Goal: Task Accomplishment & Management: Complete application form

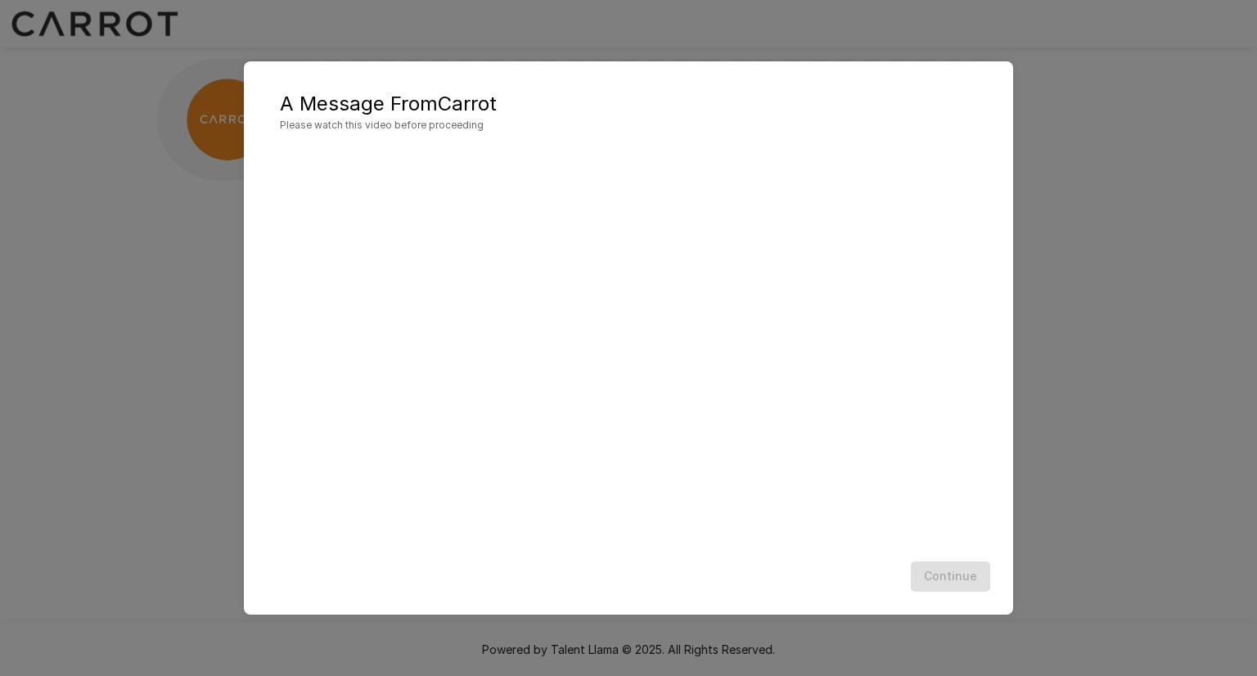
click at [1112, 279] on div "A Message From Carrot Please watch this video before proceeding Continue" at bounding box center [628, 338] width 1257 height 676
click at [1112, 286] on div "A Message From Carrot Please watch this video before proceeding Continue" at bounding box center [628, 338] width 1257 height 676
click at [857, 574] on div "Continue" at bounding box center [628, 576] width 737 height 43
click at [949, 579] on button "Continue" at bounding box center [950, 576] width 79 height 30
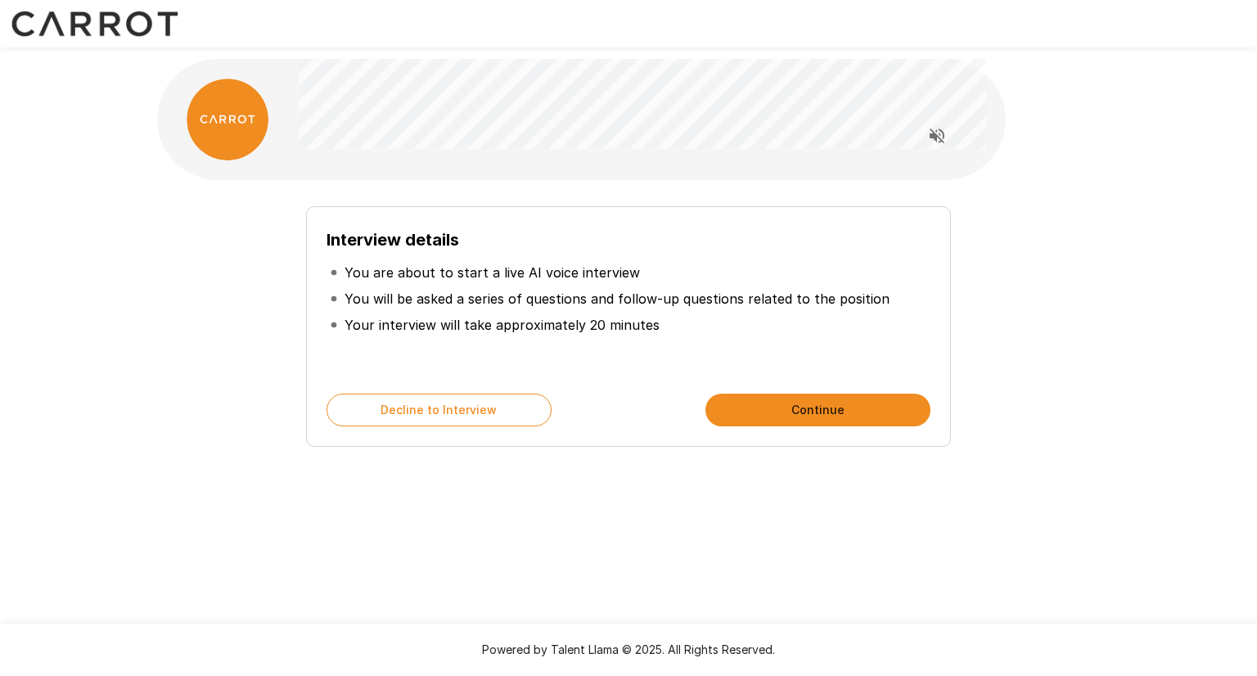
click at [1080, 250] on div "Interview details You are about to start a live AI voice interview You will be …" at bounding box center [629, 320] width 930 height 254
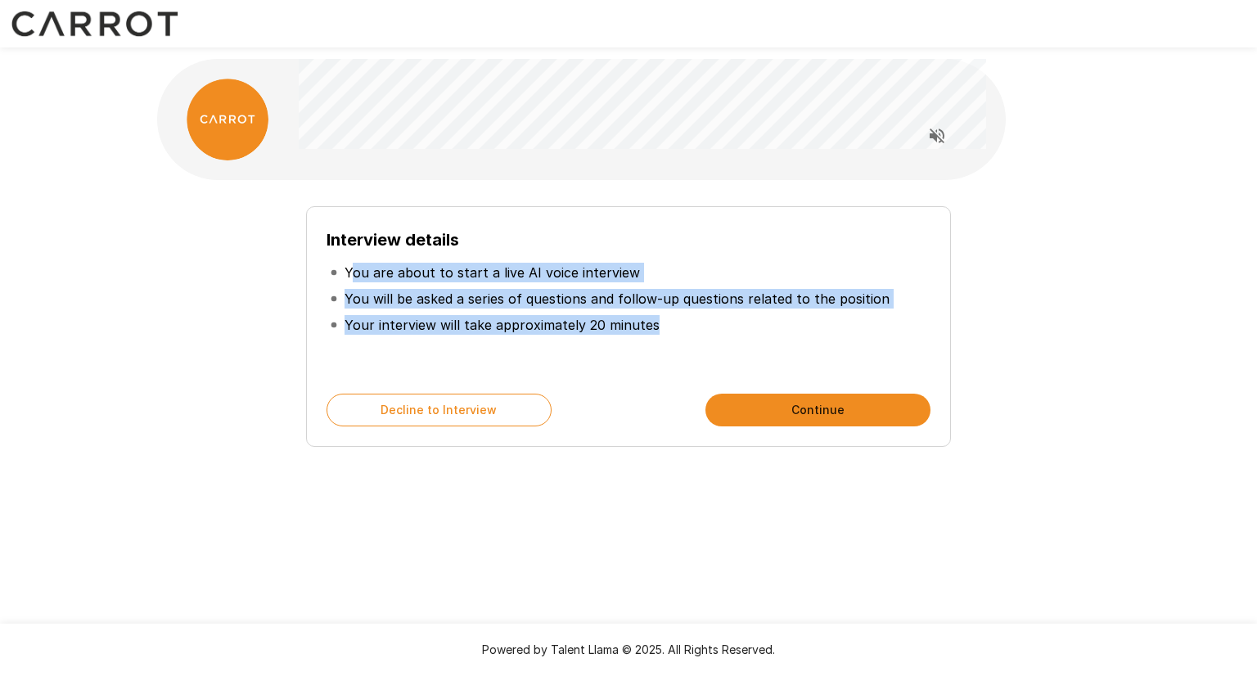
drag, startPoint x: 662, startPoint y: 331, endPoint x: 353, endPoint y: 268, distance: 315.9
click at [353, 268] on ul "You are about to start a live AI voice interview You will be asked a series of …" at bounding box center [629, 299] width 604 height 92
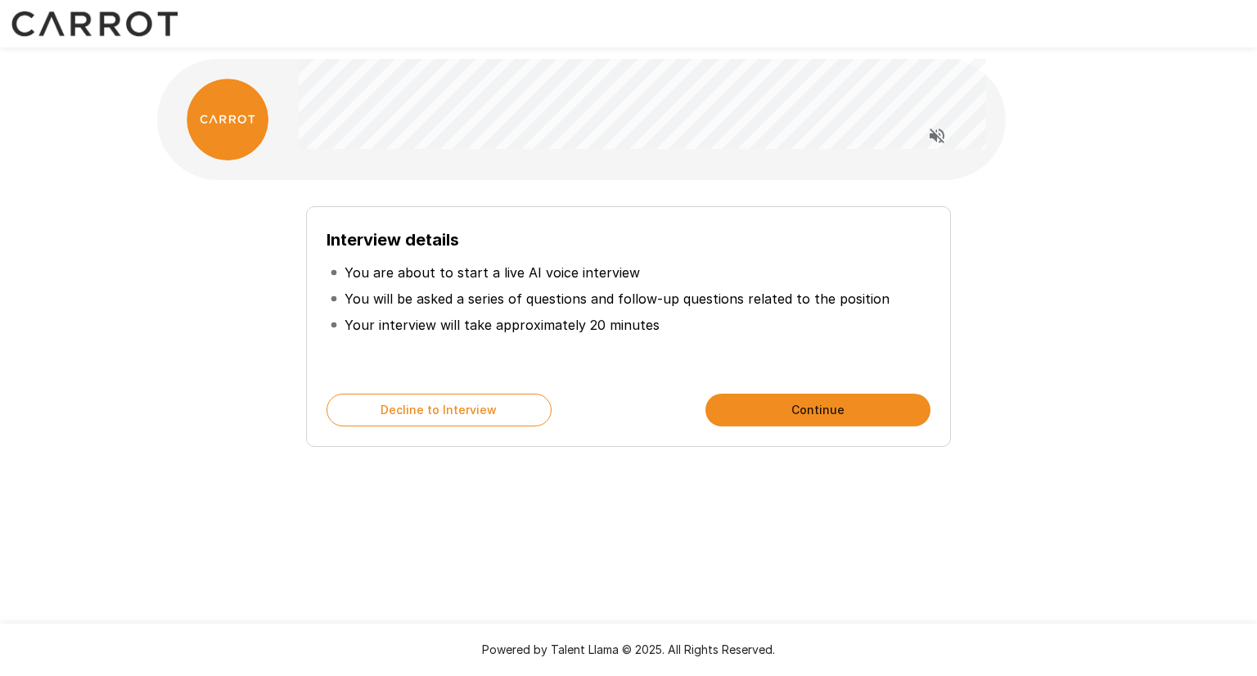
click at [724, 211] on div "Interview details You are about to start a live AI voice interview You will be …" at bounding box center [628, 326] width 645 height 241
click at [1139, 215] on div "Interview details You are about to start a live AI voice interview You will be …" at bounding box center [628, 292] width 1257 height 584
click at [1161, 181] on div "Interview details You are about to start a live AI voice interview You will be …" at bounding box center [628, 292] width 1257 height 584
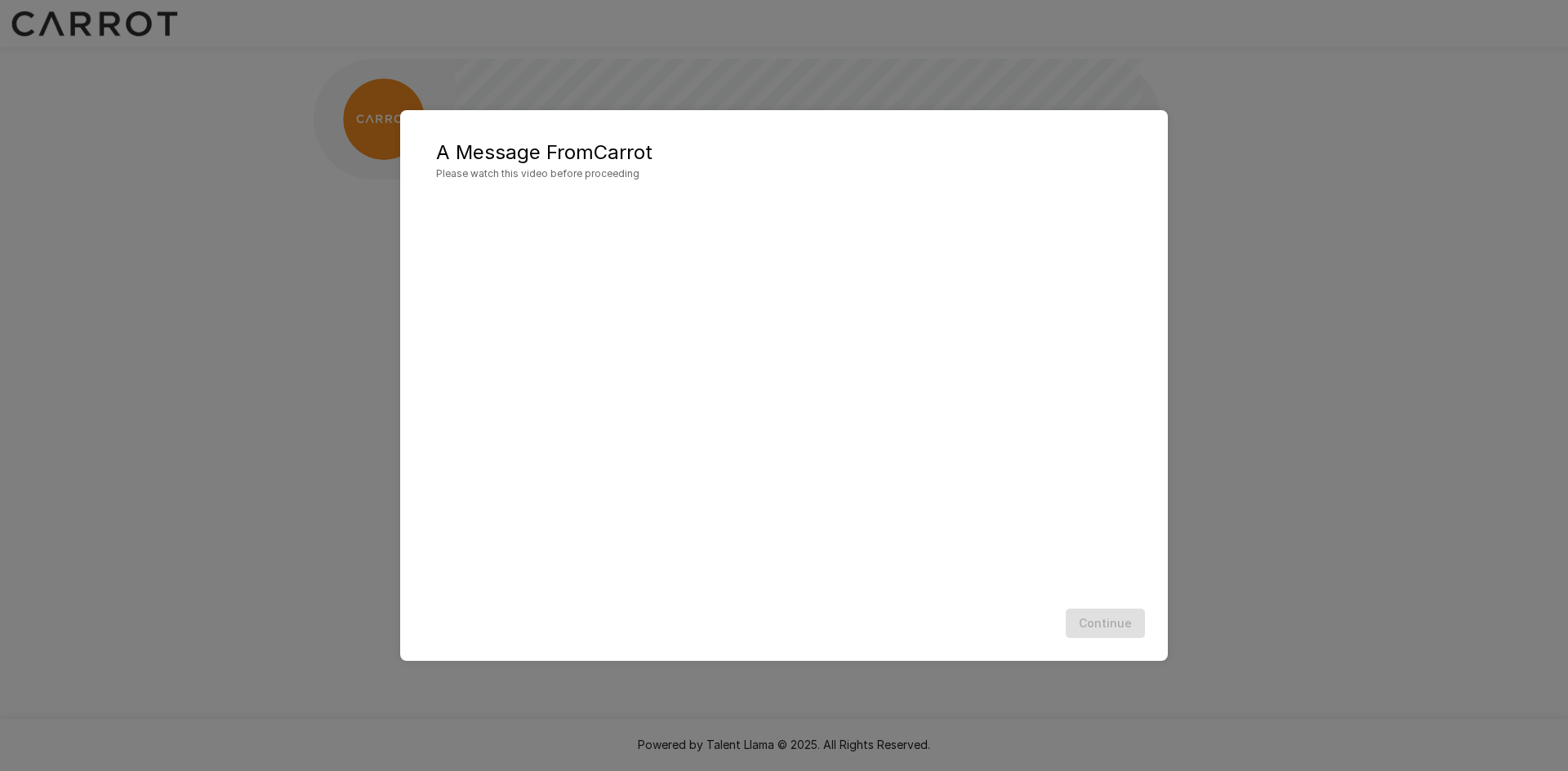
click at [607, 30] on div "A Message From Carrot Please watch this video before proceeding Continue" at bounding box center [784, 385] width 1568 height 771
click at [1379, 358] on div "A Message From Carrot Please watch this video before proceeding Continue" at bounding box center [784, 385] width 1568 height 771
click at [1283, 203] on div "A Message From Carrot Please watch this video before proceeding Continue" at bounding box center [784, 385] width 1568 height 771
click at [1271, 586] on div "A Message From Carrot Please watch this video before proceeding Continue" at bounding box center [784, 385] width 1568 height 771
